Goal: Information Seeking & Learning: Learn about a topic

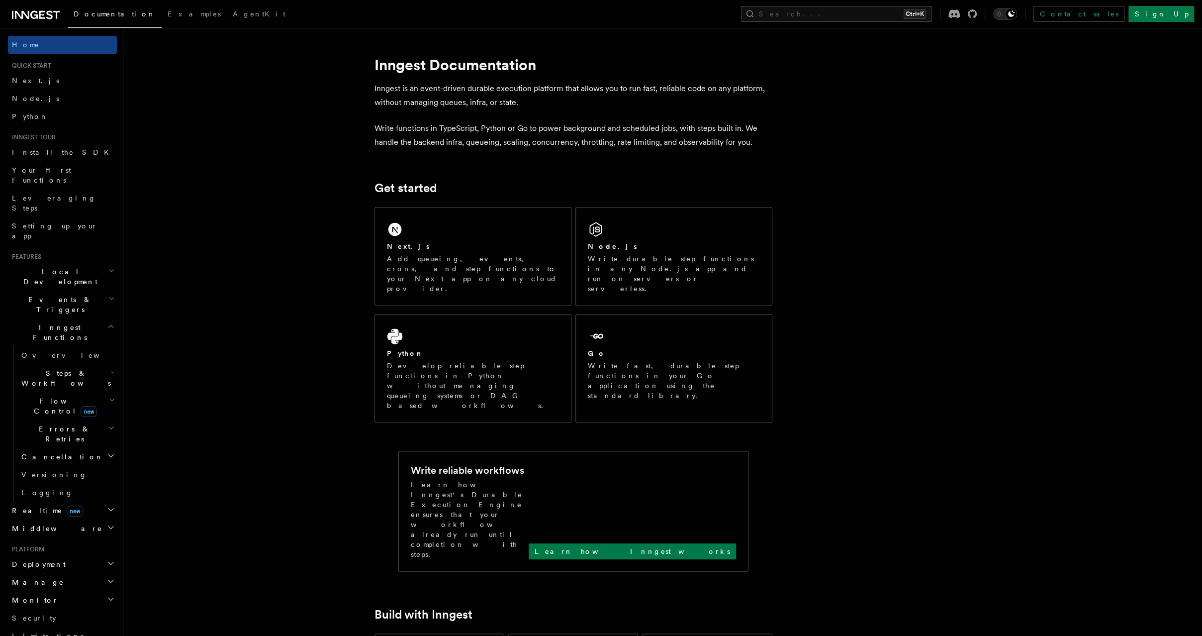
scroll to position [160, 0]
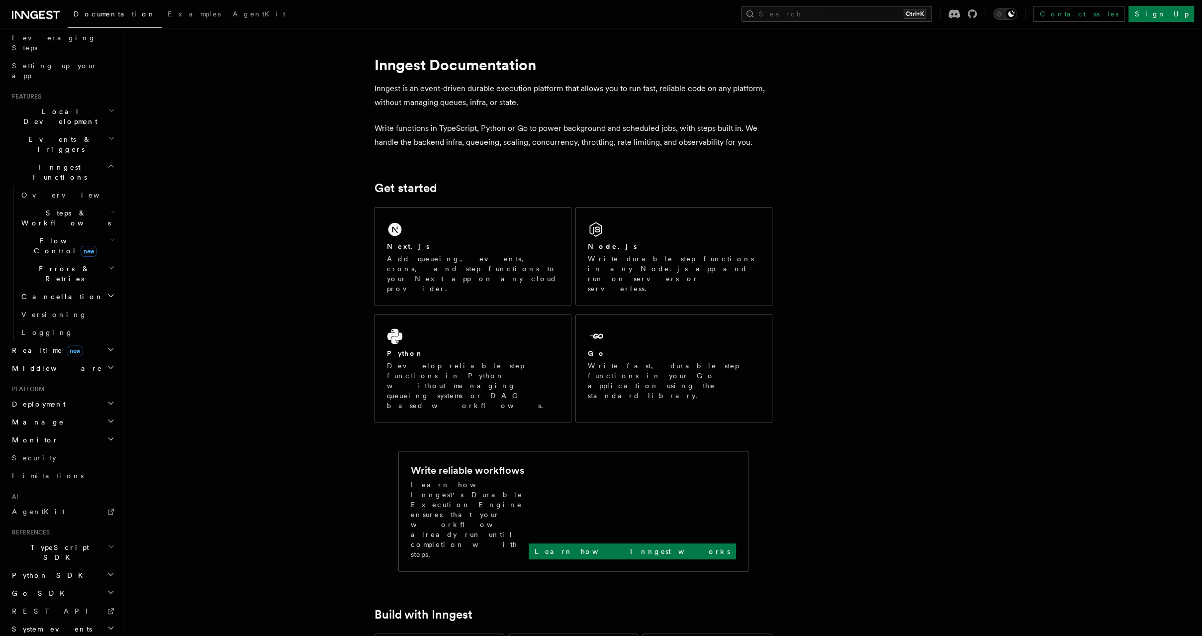
click at [65, 538] on h2 "TypeScript SDK" at bounding box center [62, 552] width 109 height 28
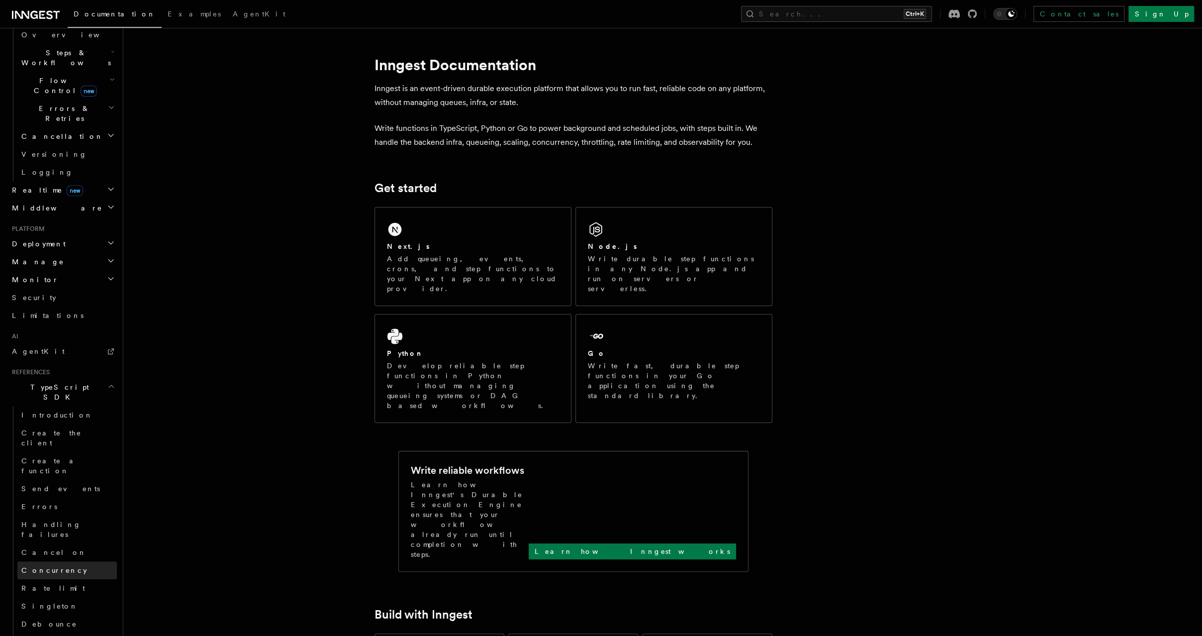
scroll to position [318, 0]
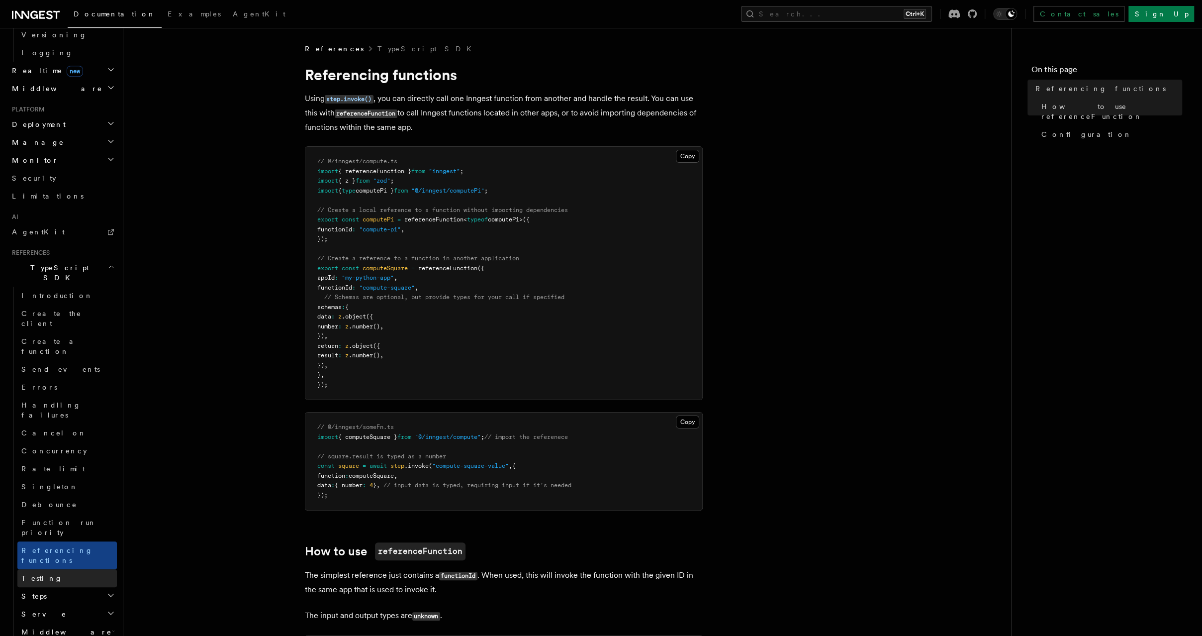
scroll to position [441, 0]
click at [99, 512] on link "Function run priority" at bounding box center [66, 526] width 99 height 28
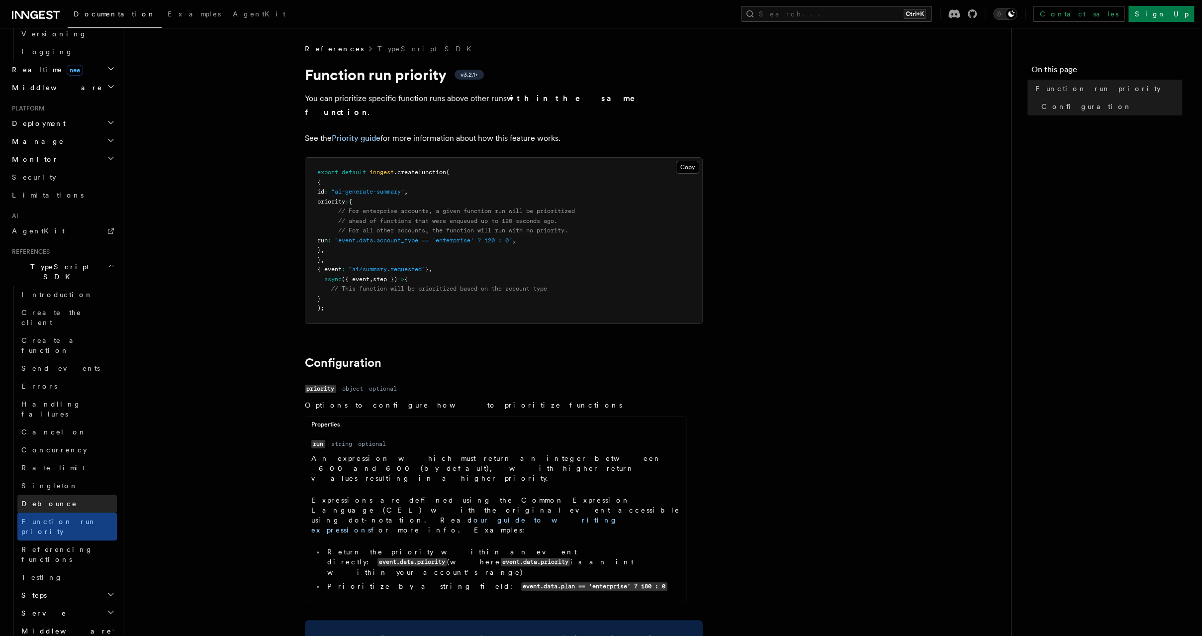
click at [92, 495] on link "Debounce" at bounding box center [66, 504] width 99 height 18
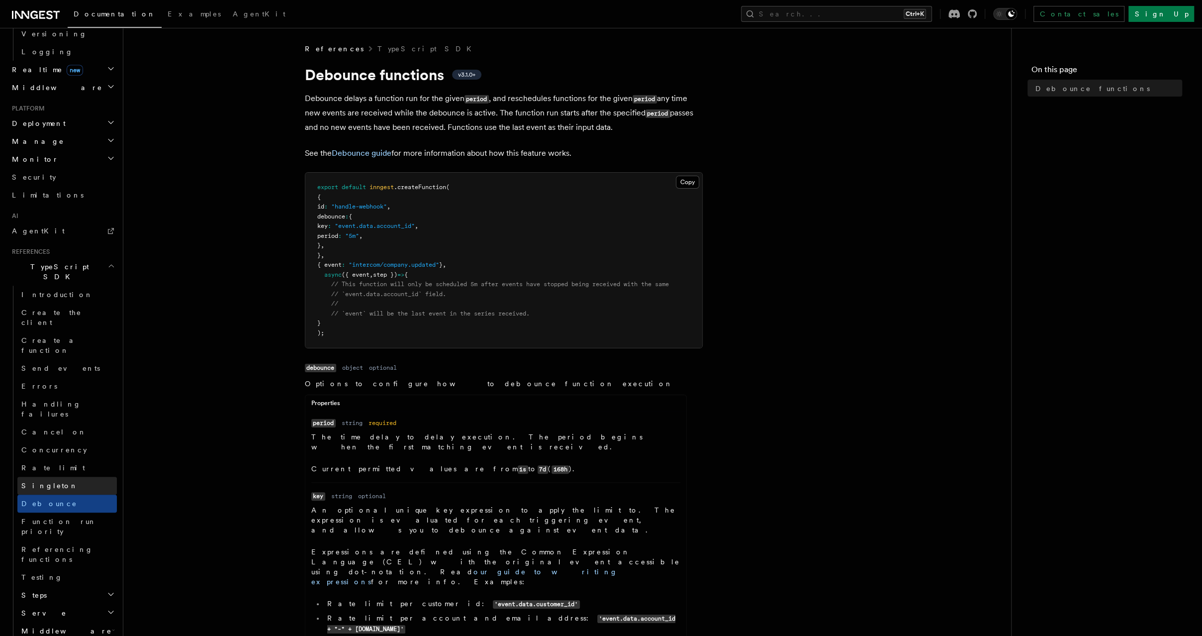
click at [85, 477] on link "Singleton" at bounding box center [66, 486] width 99 height 18
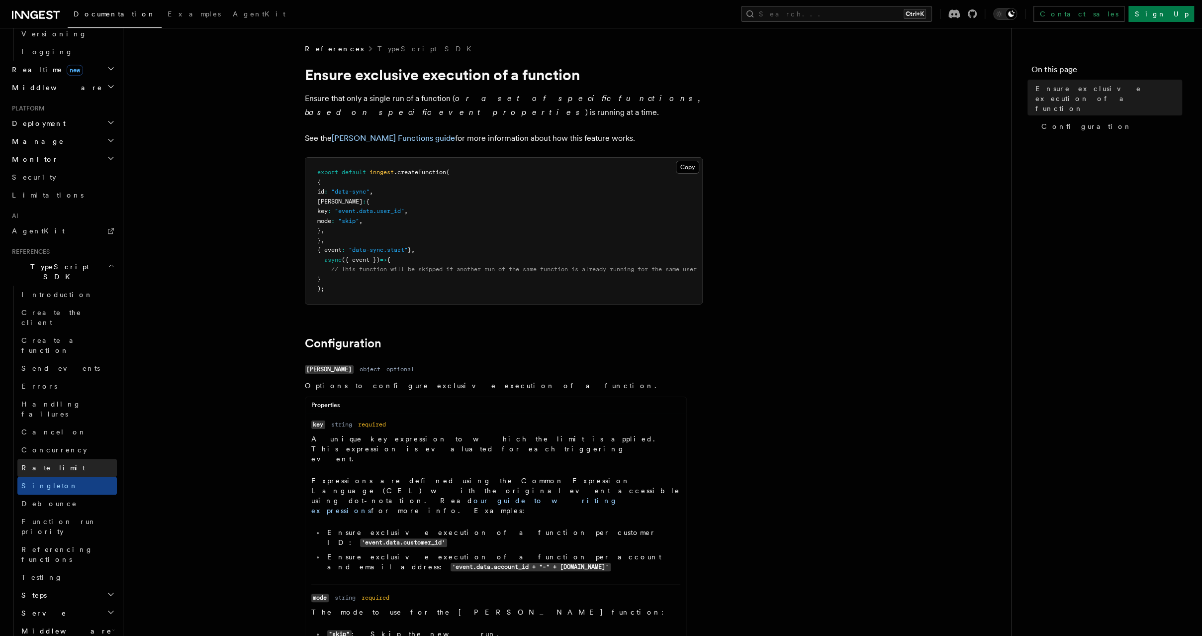
click at [81, 459] on link "Rate limit" at bounding box center [66, 468] width 99 height 18
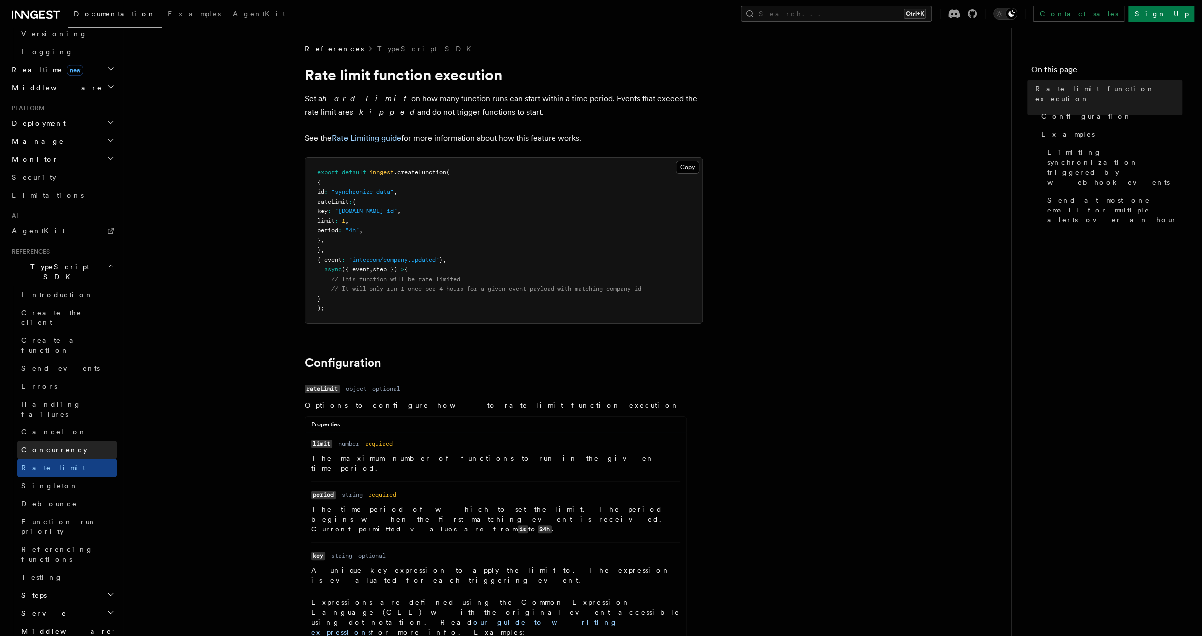
click at [82, 441] on link "Concurrency" at bounding box center [66, 450] width 99 height 18
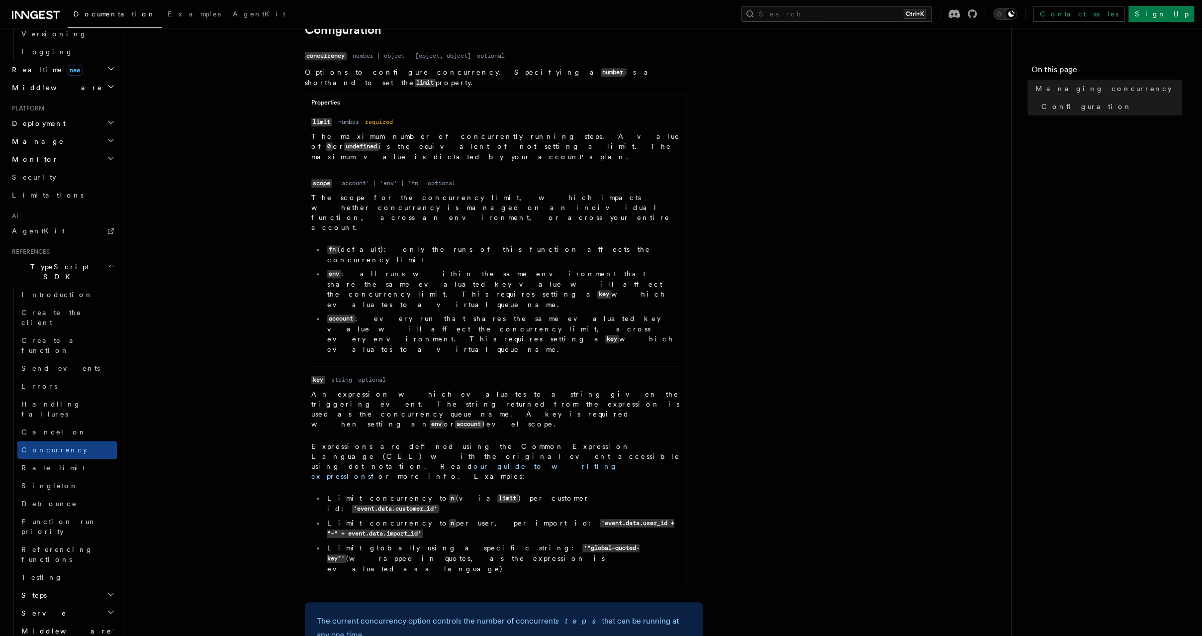
click at [403, 380] on ul "Name limit Type number Required required Description The maximum number of conc…" at bounding box center [495, 347] width 381 height 461
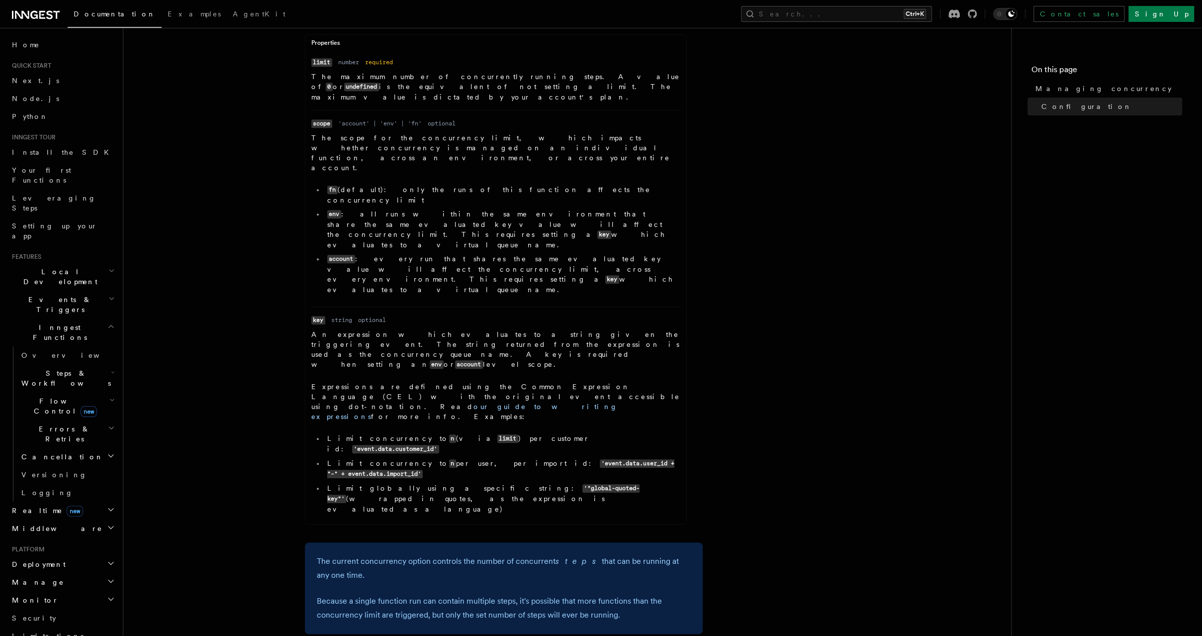
click at [73, 501] on h2 "Realtime new" at bounding box center [62, 510] width 109 height 18
click at [81, 406] on span "new" at bounding box center [89, 411] width 16 height 11
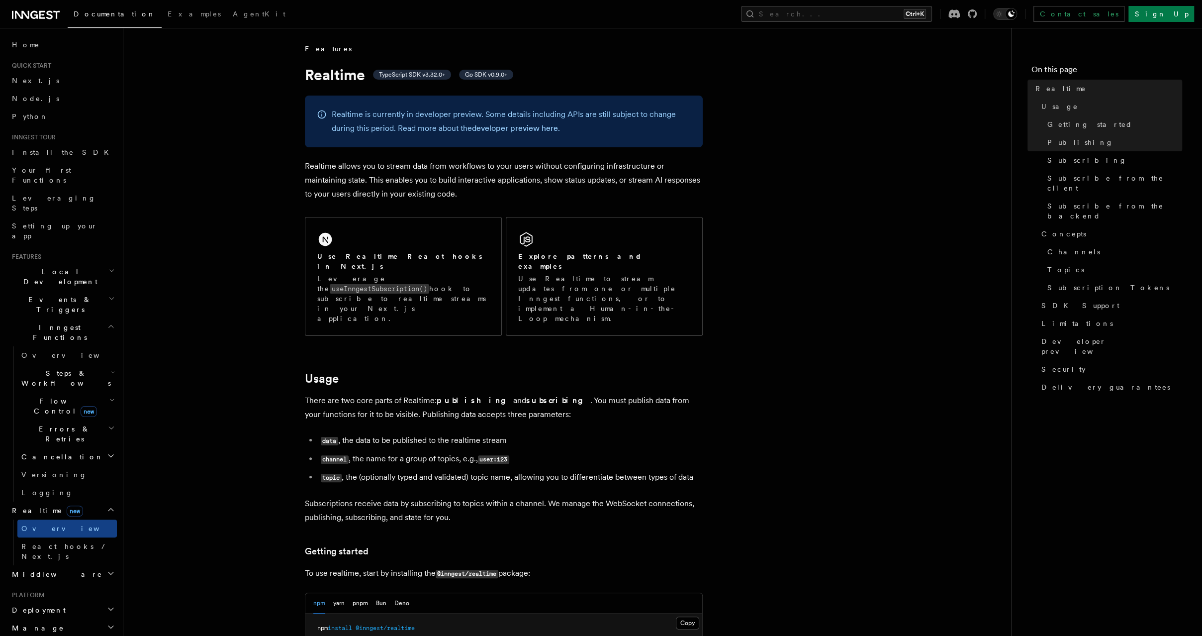
click at [64, 396] on span "Flow Control new" at bounding box center [63, 406] width 92 height 20
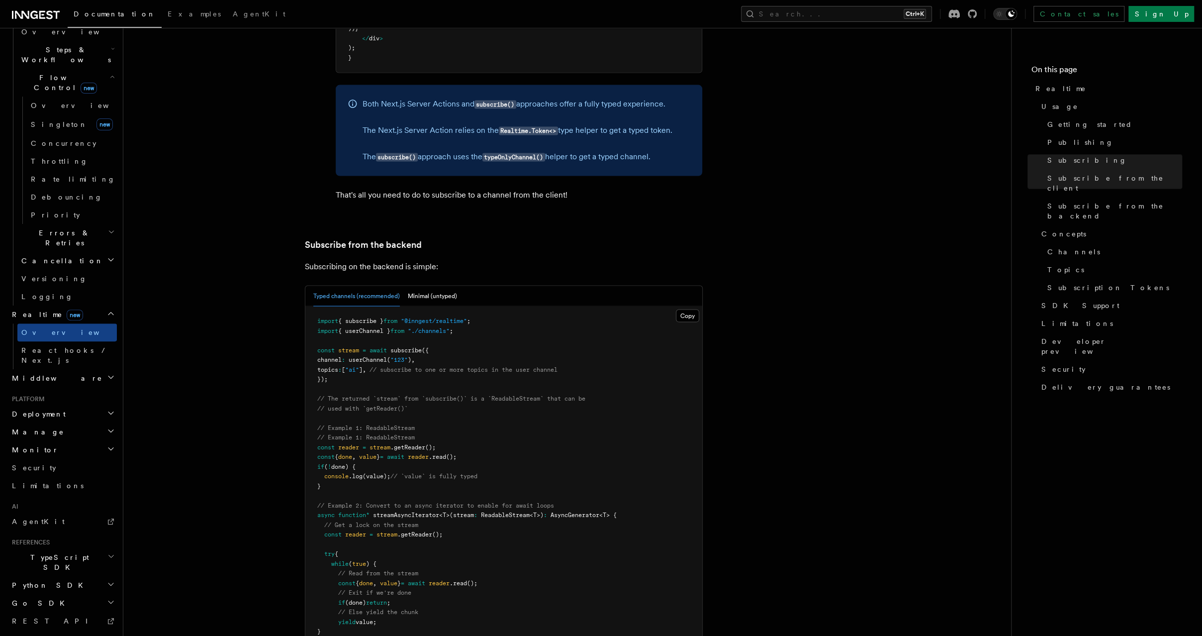
scroll to position [1844, 0]
click at [107, 552] on icon "button" at bounding box center [110, 556] width 7 height 8
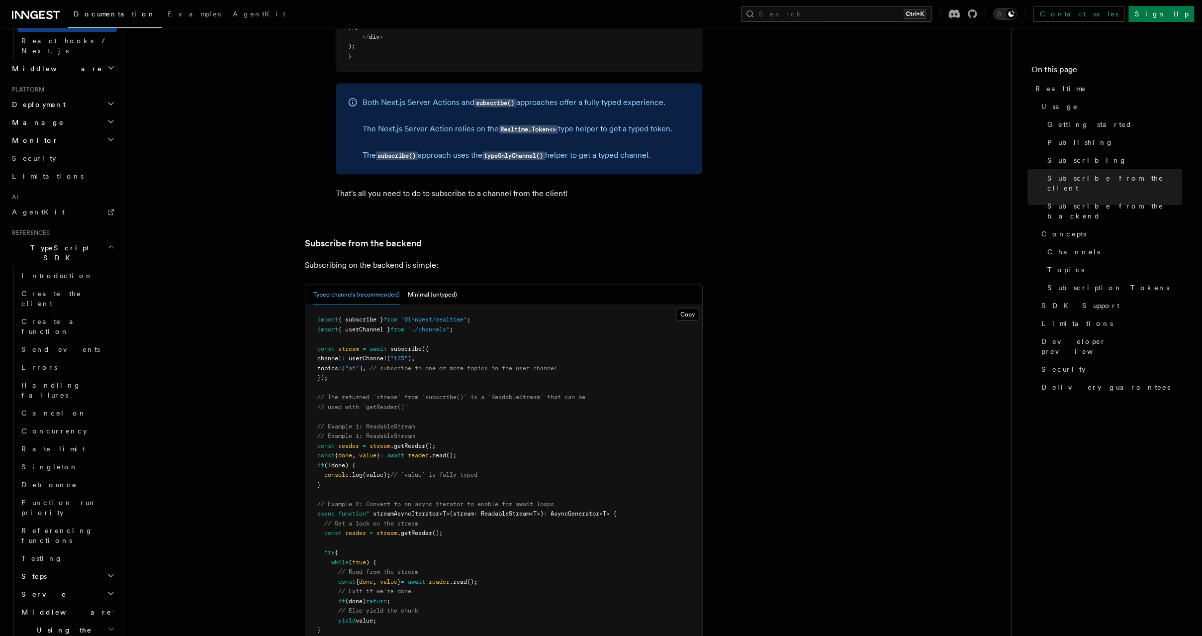
scroll to position [646, 0]
click at [78, 554] on h2 "Steps" at bounding box center [66, 563] width 99 height 18
click at [52, 630] on span "step.invoke()" at bounding box center [57, 635] width 52 height 10
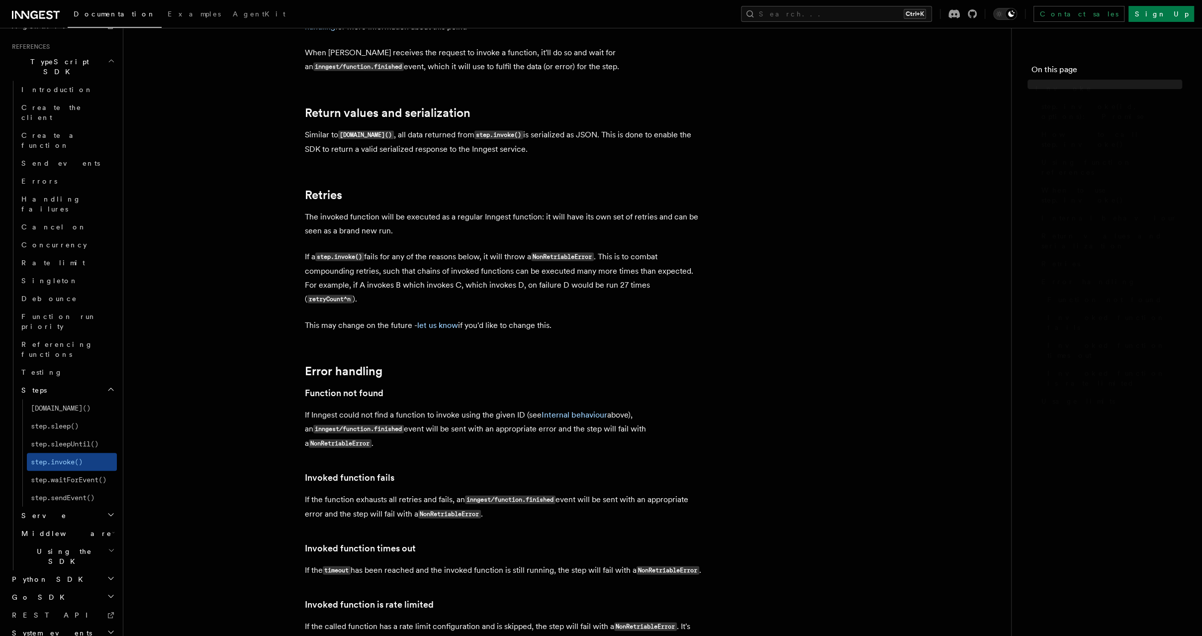
scroll to position [590, 0]
